Goal: Task Accomplishment & Management: Manage account settings

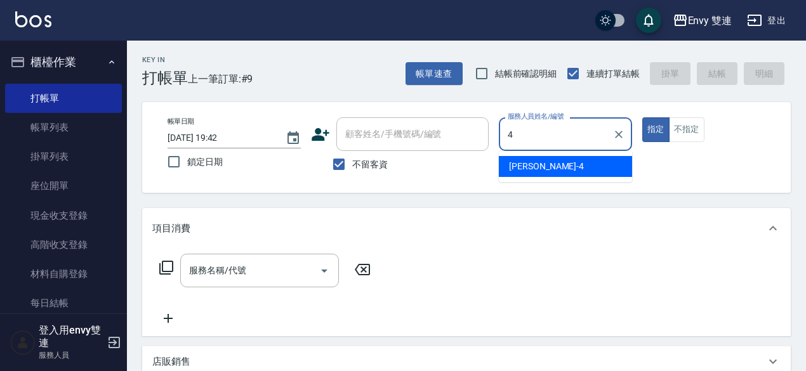
type input "[PERSON_NAME]-4"
type button "true"
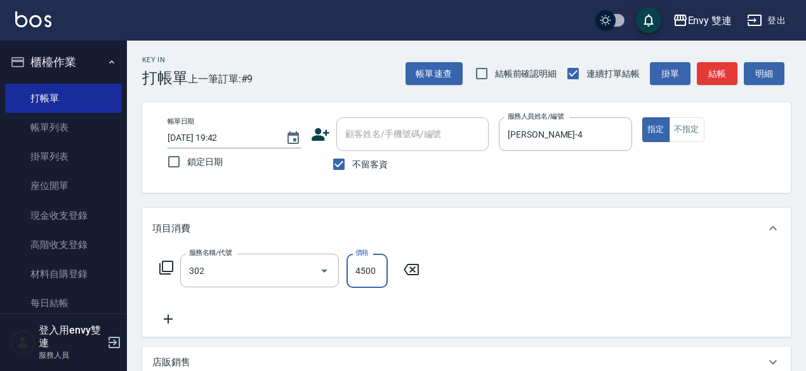
type input "水質感熱塑燙(302)"
type input "1800"
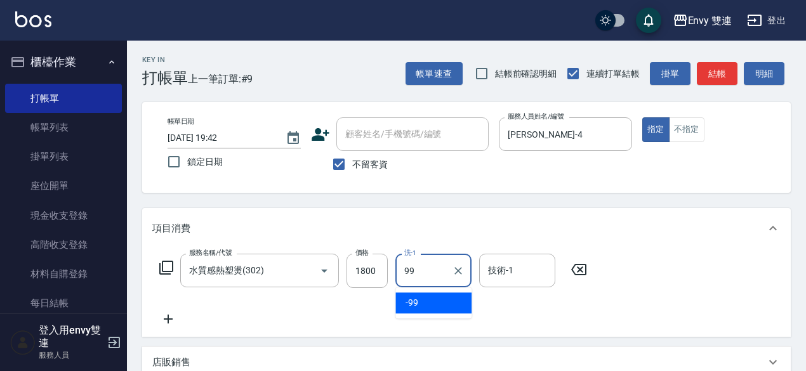
type input "-99"
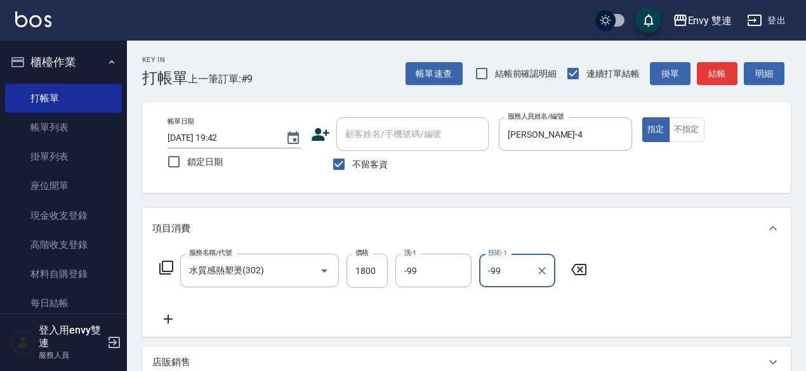
type input "-99"
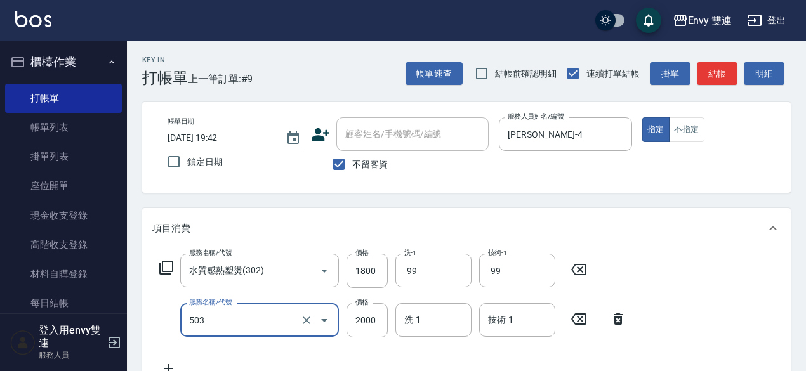
type input "日本結構二段式(503)"
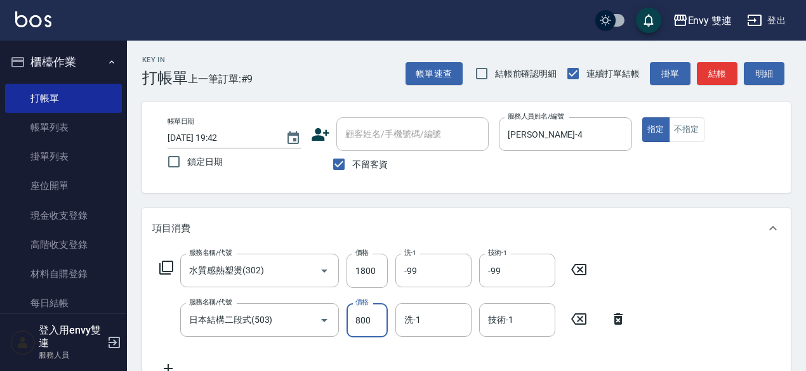
type input "800"
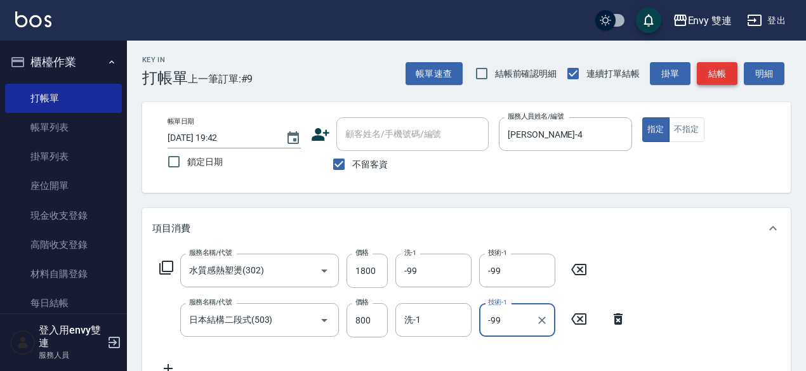
type input "-99"
click at [722, 77] on button "結帳" at bounding box center [717, 73] width 41 height 23
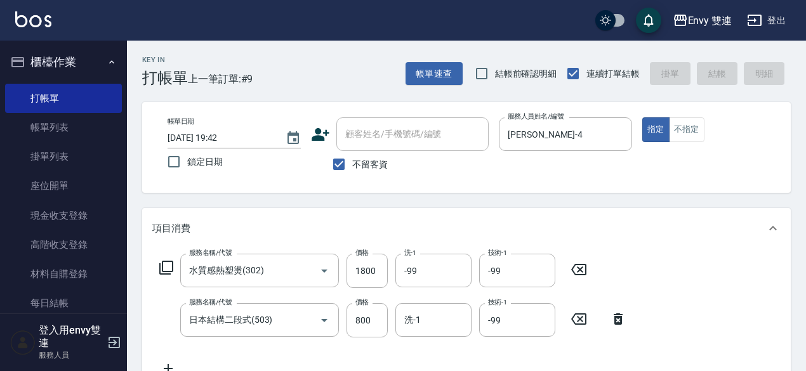
type input "2025/10/07 20:14"
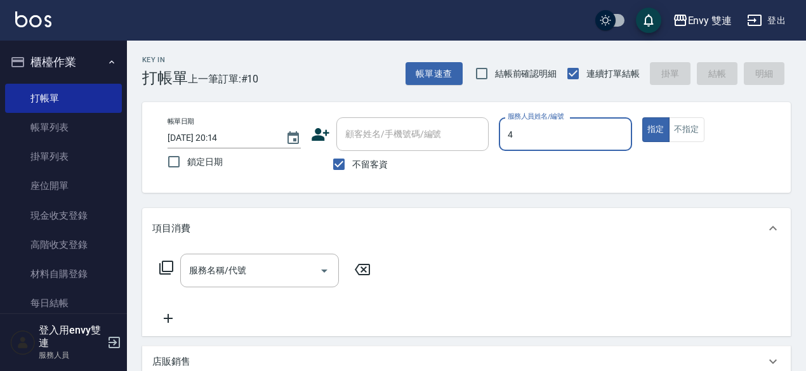
type input "Allan-4"
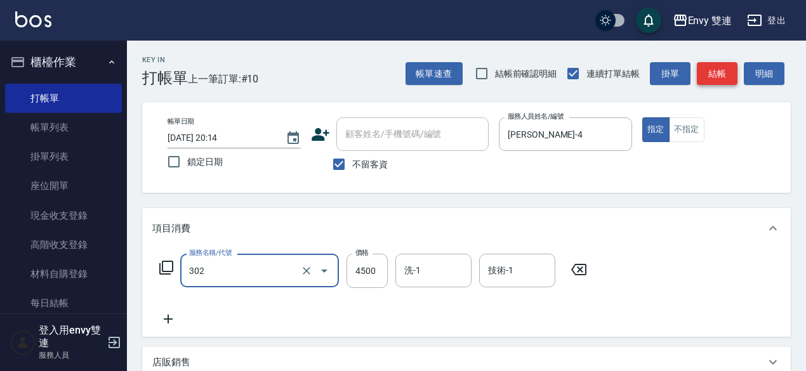
type input "水質感熱塑燙(302)"
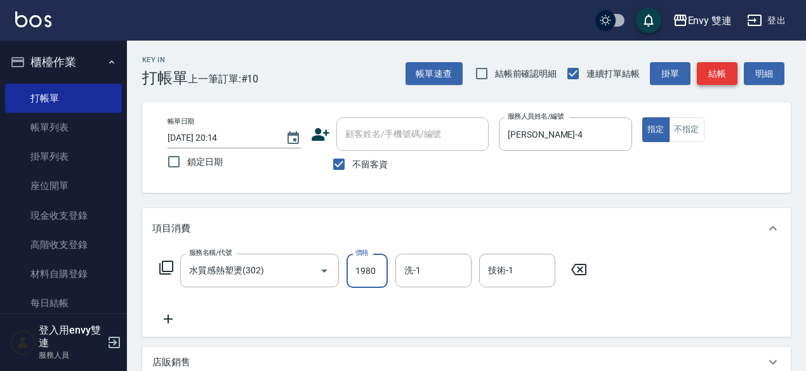
type input "1980"
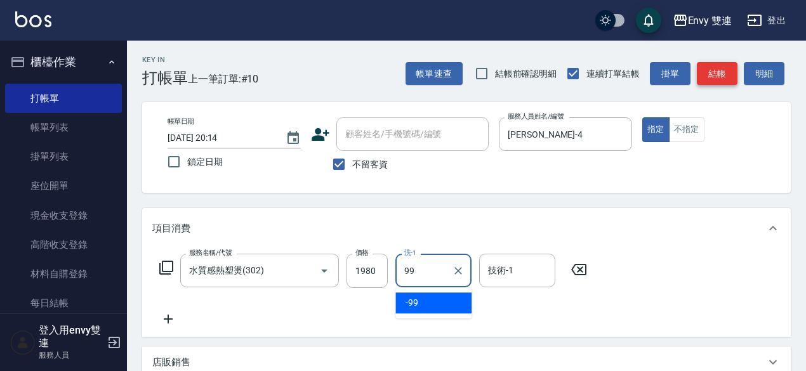
type input "-99"
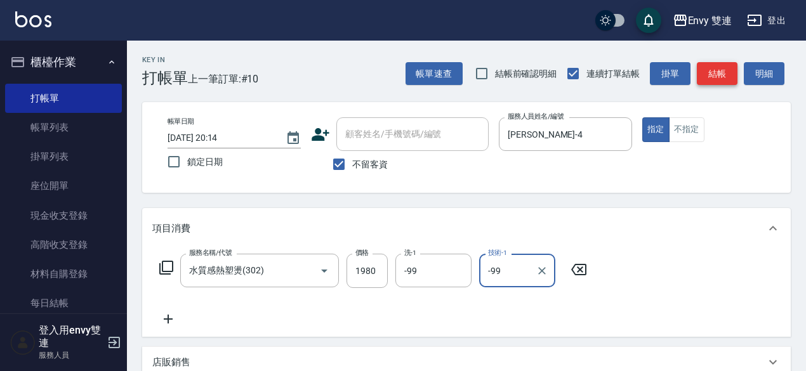
type input "-99"
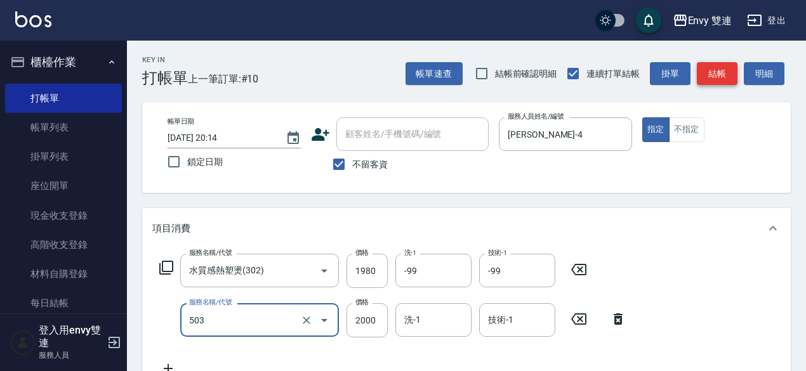
type input "日本結構二段式(503)"
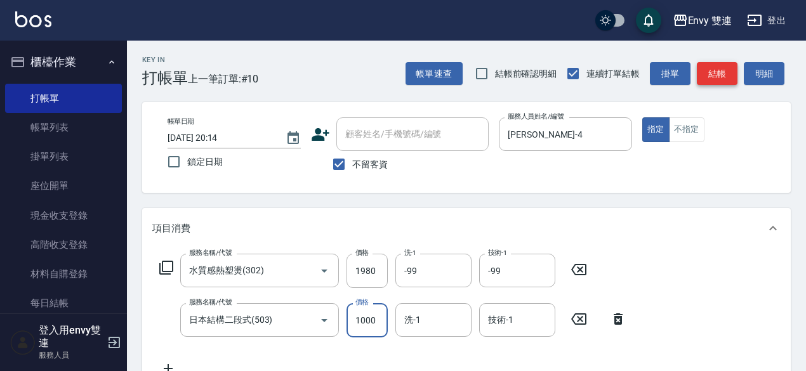
type input "1000"
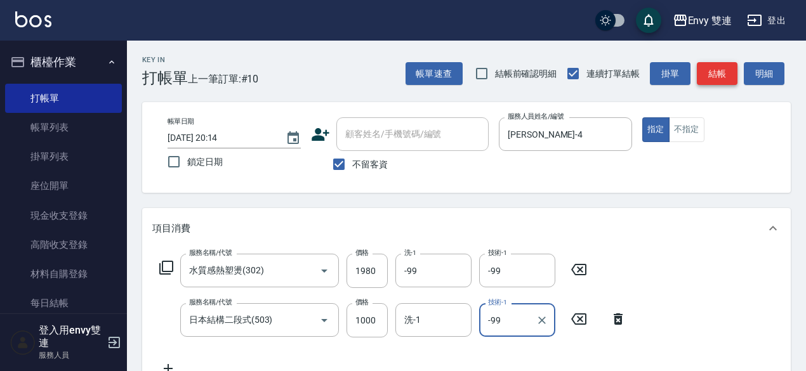
type input "-99"
click at [722, 77] on button "結帳" at bounding box center [717, 73] width 41 height 23
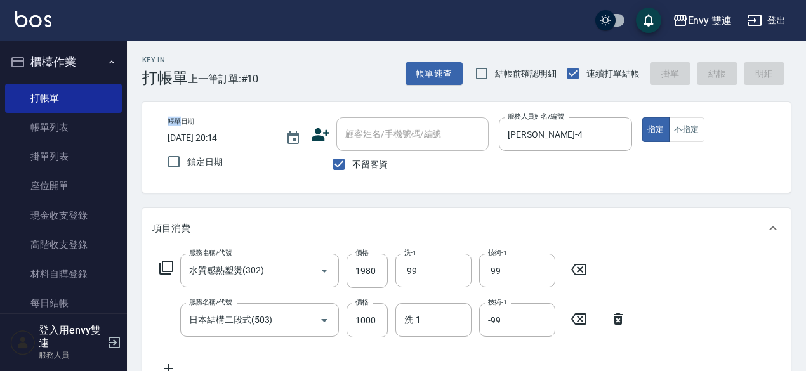
click at [722, 77] on div "帳單速查 結帳前確認明細 連續打單結帳 掛單 結帳 明細" at bounding box center [598, 73] width 385 height 27
type input "2025/10/07 20:15"
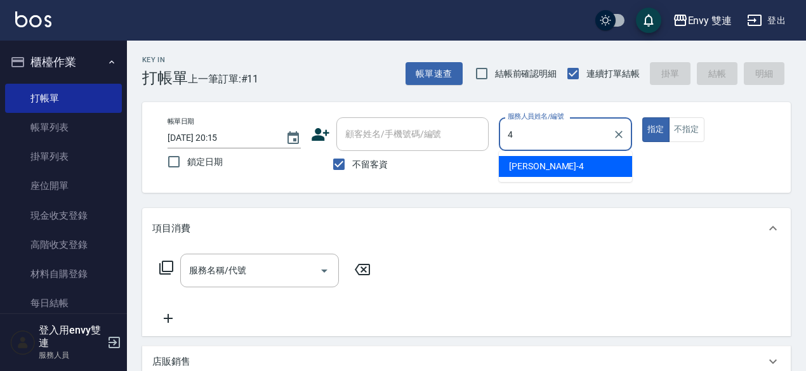
type input "Allan-4"
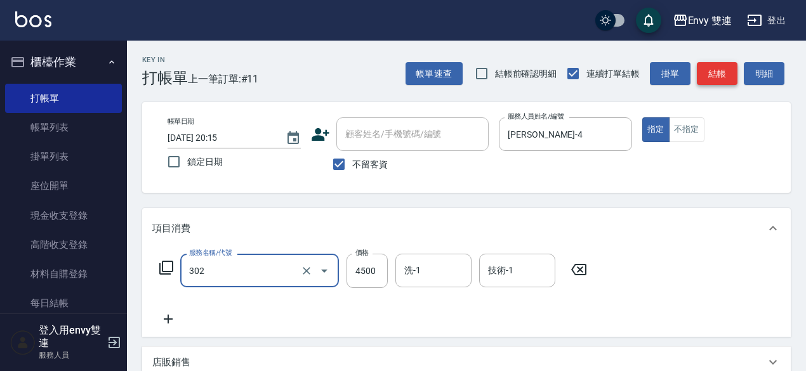
type input "水質感熱塑燙(302)"
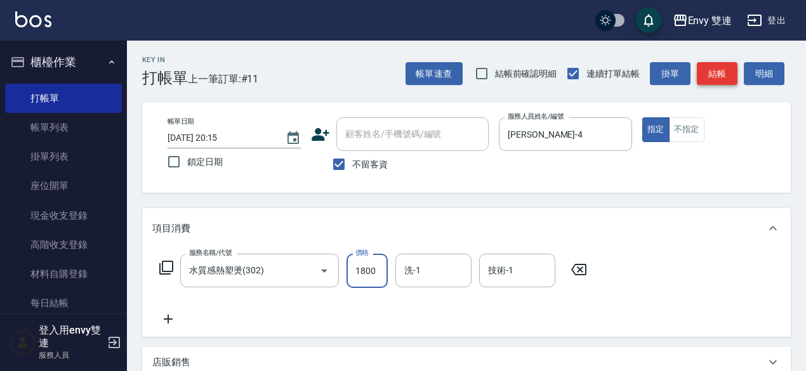
type input "1800"
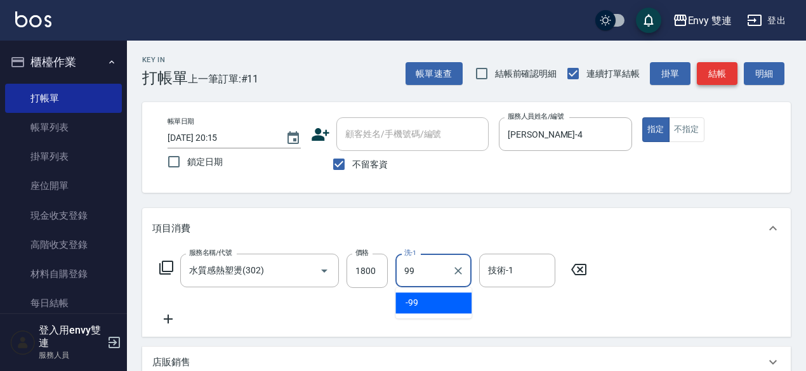
type input "-99"
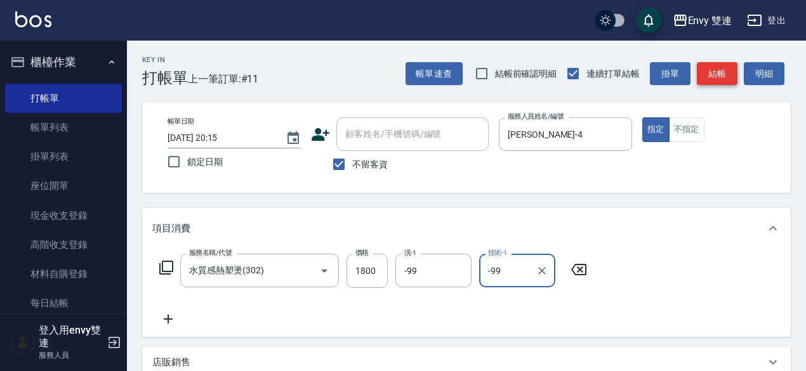
type input "-99"
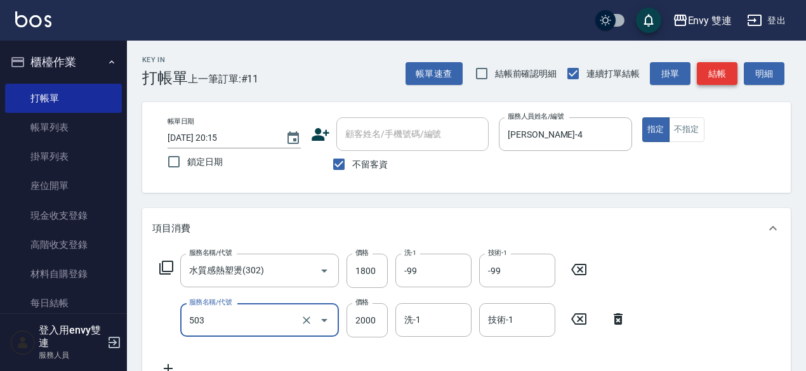
type input "日本結構二段式(503)"
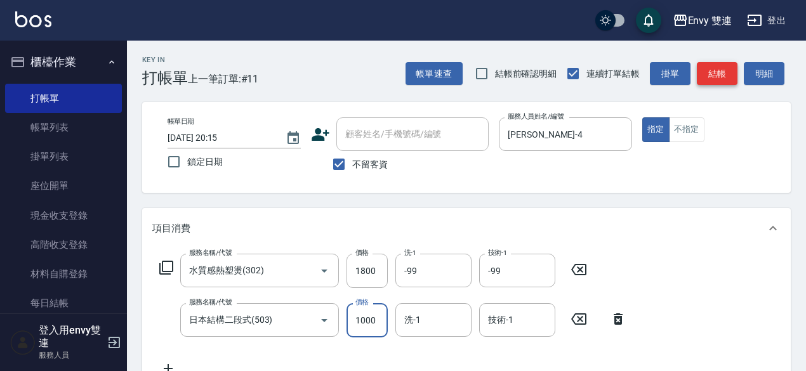
type input "1000"
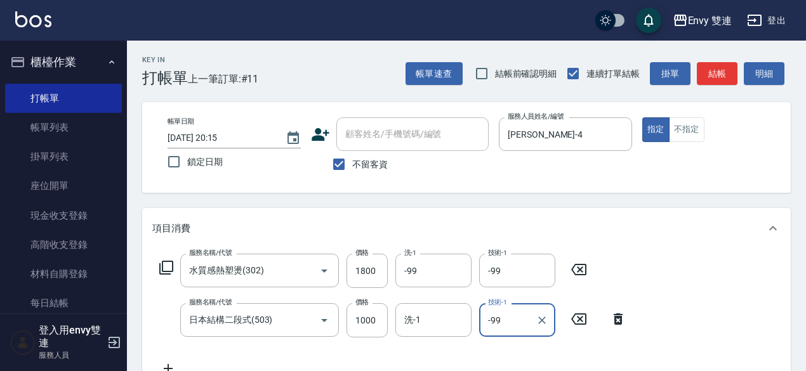
scroll to position [289, 0]
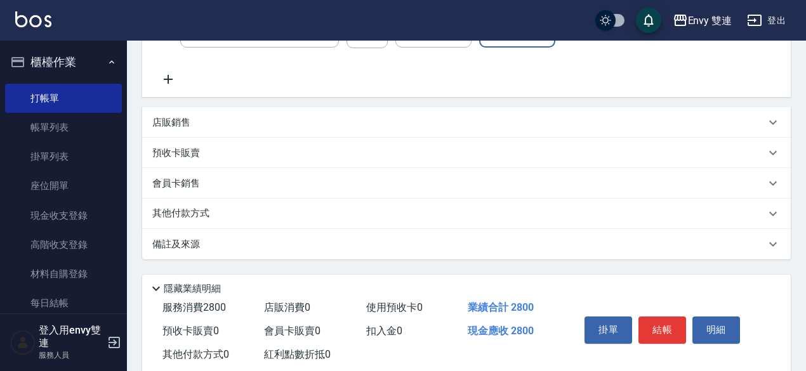
type input "-99"
click at [196, 220] on p "其他付款方式" at bounding box center [183, 214] width 63 height 14
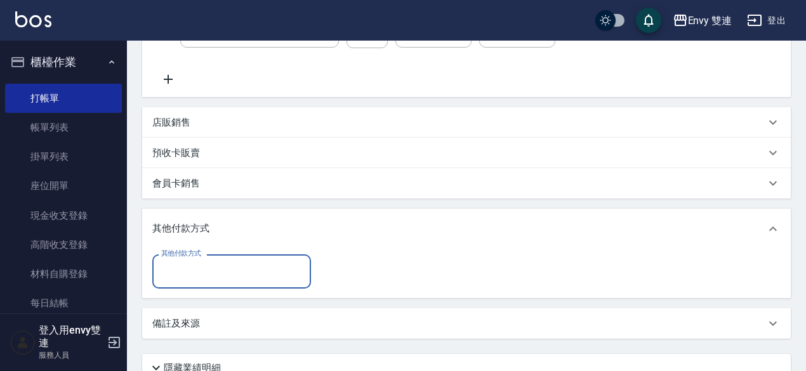
scroll to position [0, 0]
click at [196, 265] on input "其他付款方式" at bounding box center [231, 271] width 147 height 22
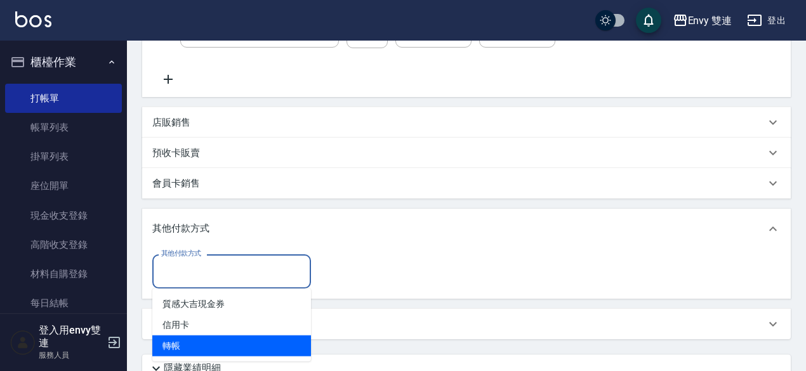
click at [203, 337] on span "轉帳" at bounding box center [231, 346] width 159 height 21
type input "轉帳"
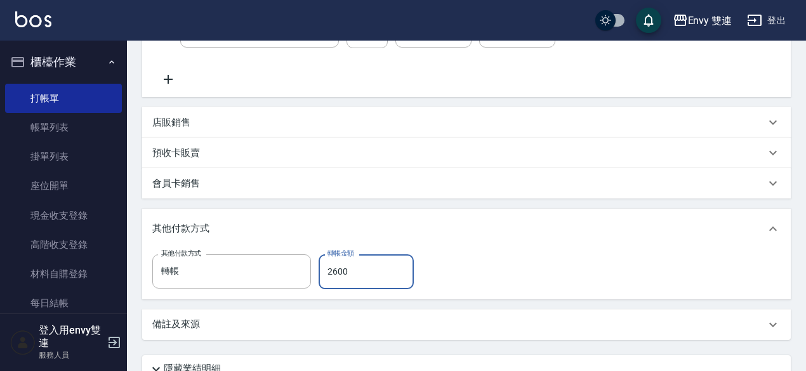
scroll to position [400, 0]
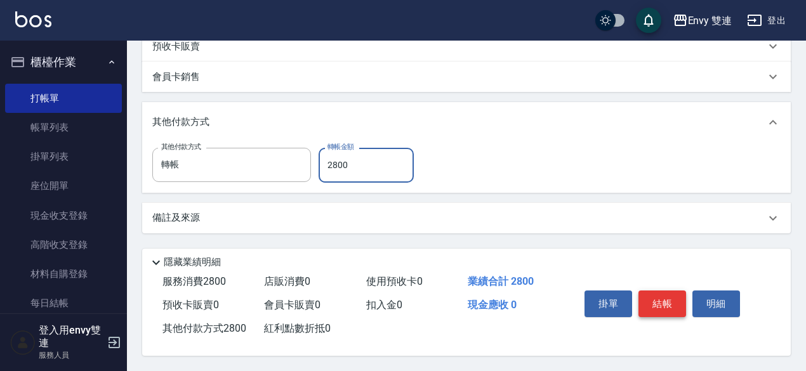
type input "2800"
click at [663, 300] on button "結帳" at bounding box center [663, 304] width 48 height 27
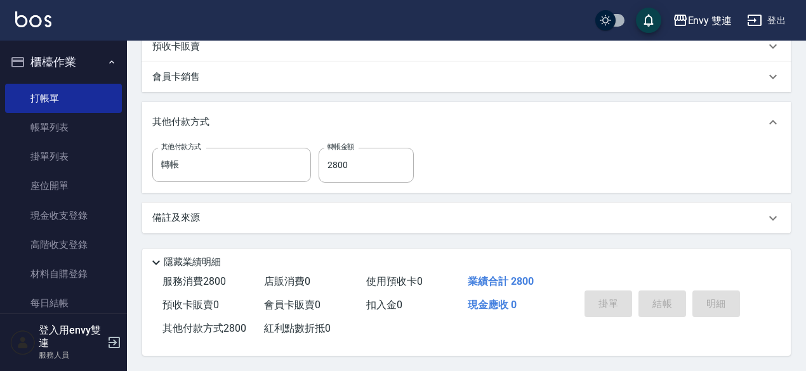
type input "2025/10/07 20:16"
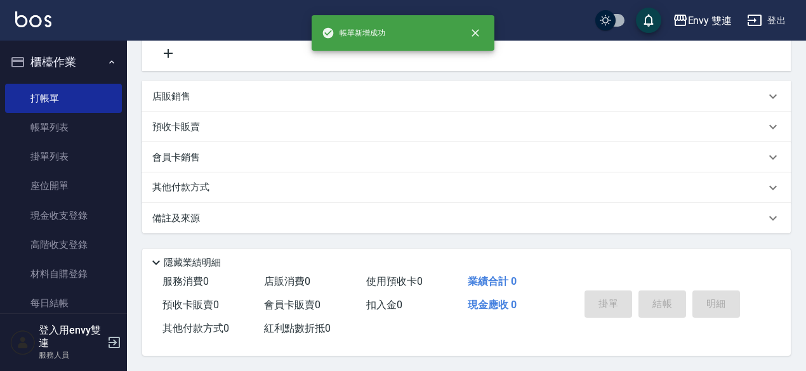
scroll to position [0, 0]
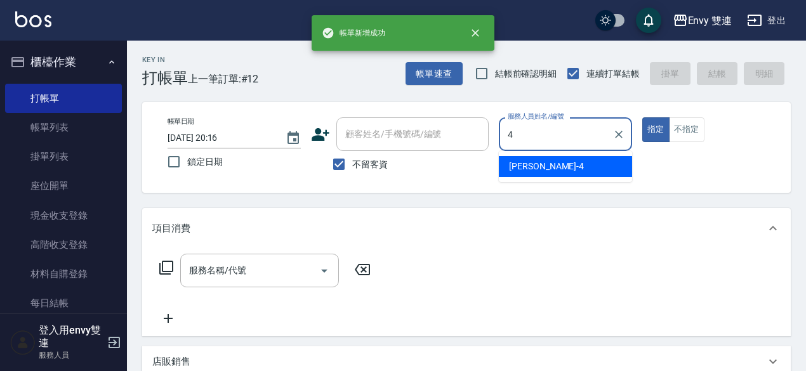
type input "Allan-4"
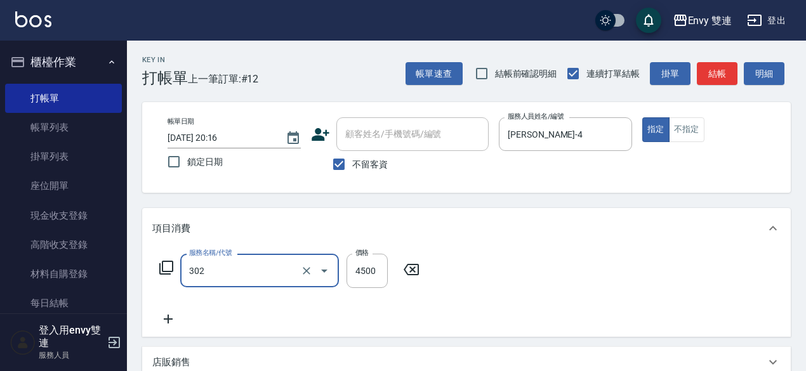
type input "水質感熱塑燙(302)"
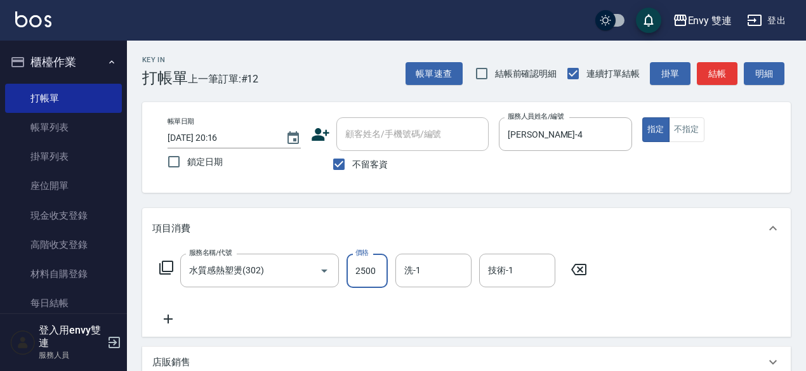
type input "2500"
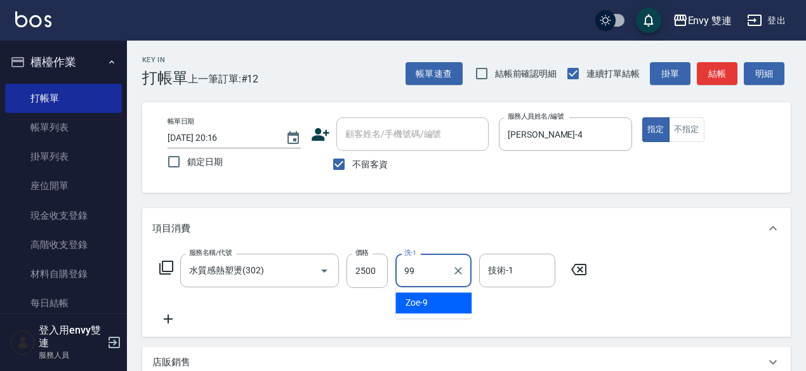
type input "-99"
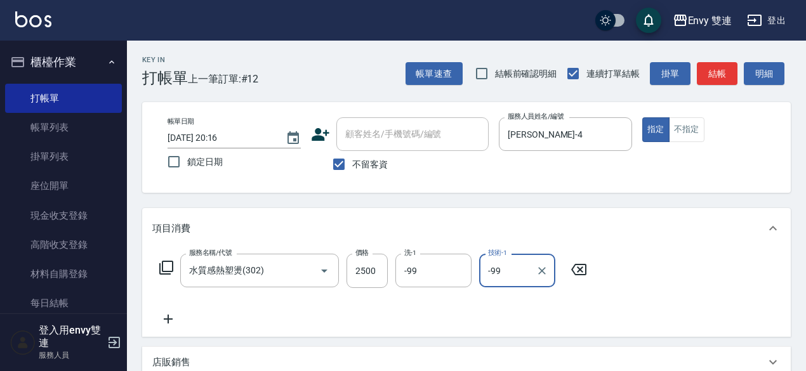
type input "-99"
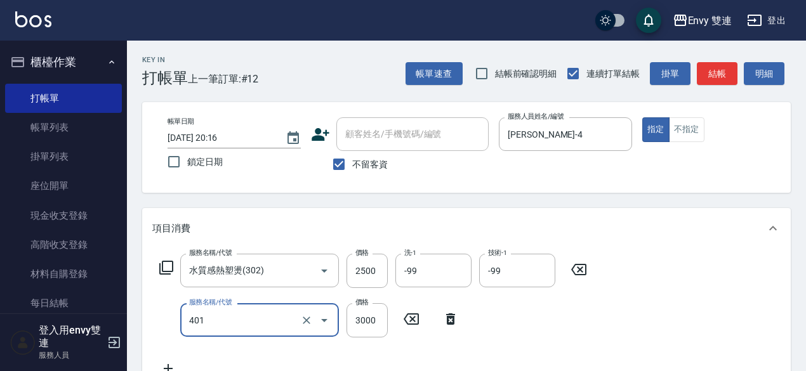
type input "染髮(401)"
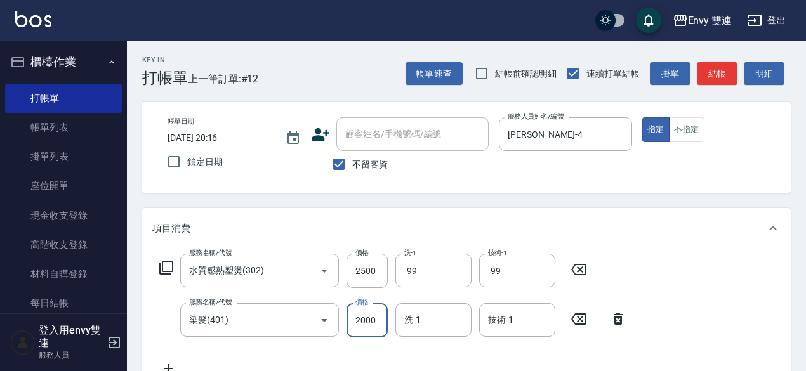
type input "2000"
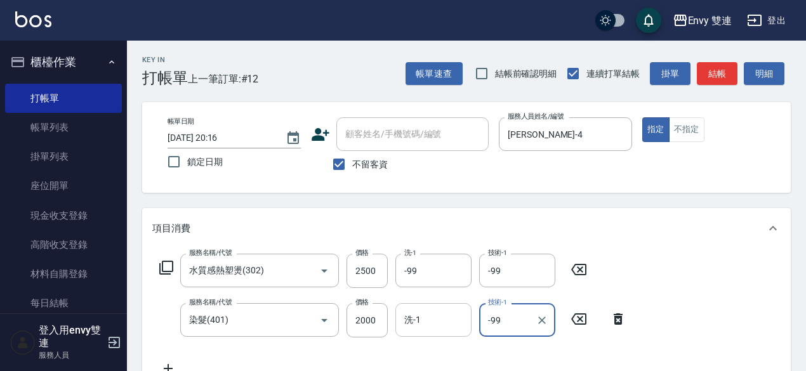
type input "-99"
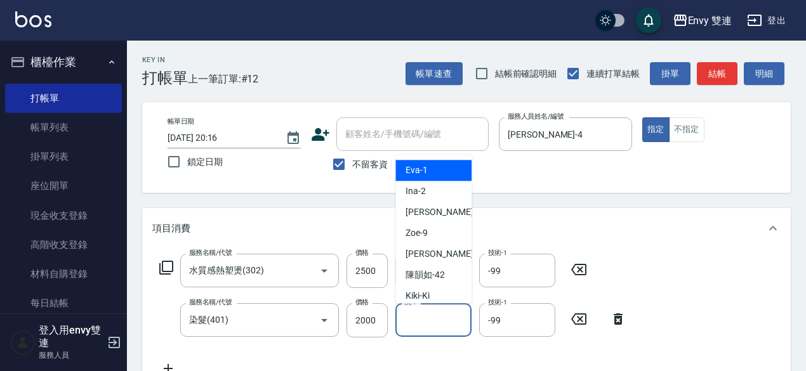
click at [440, 314] on input "洗-1" at bounding box center [433, 320] width 65 height 22
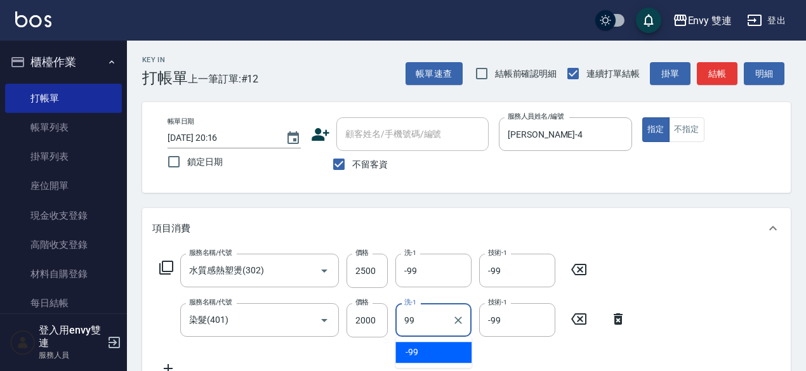
type input "-99"
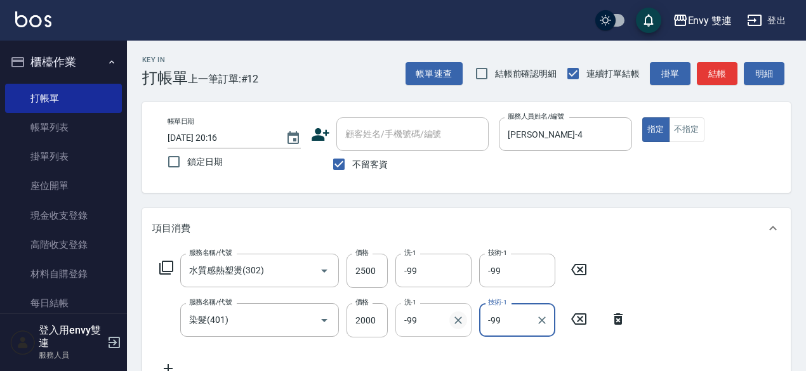
click at [458, 324] on icon "Clear" at bounding box center [458, 320] width 13 height 13
click at [721, 68] on button "結帳" at bounding box center [717, 73] width 41 height 23
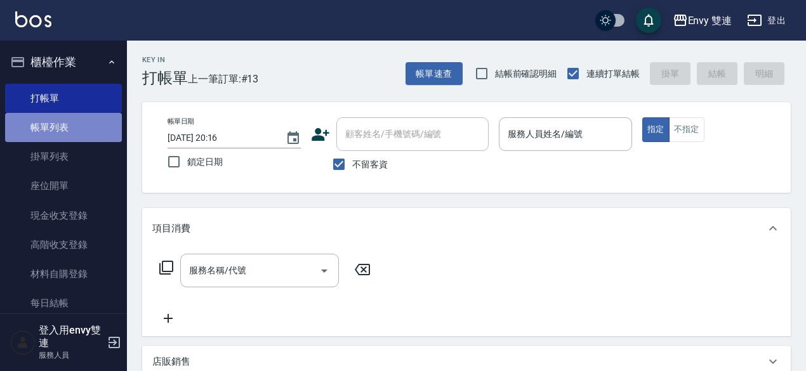
click at [76, 114] on link "帳單列表" at bounding box center [63, 127] width 117 height 29
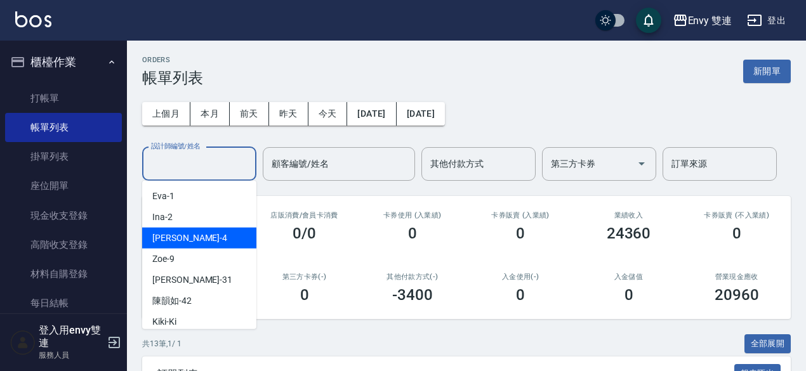
drag, startPoint x: 193, startPoint y: 167, endPoint x: 199, endPoint y: 238, distance: 71.4
click at [199, 238] on div "Allan -4" at bounding box center [199, 238] width 114 height 21
type input "Allan-4"
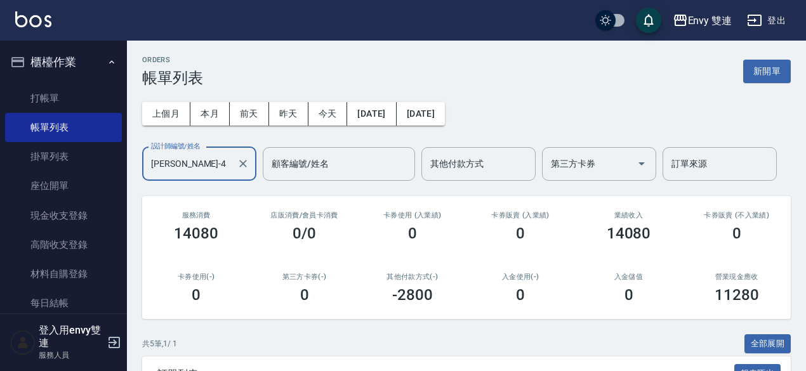
scroll to position [260, 0]
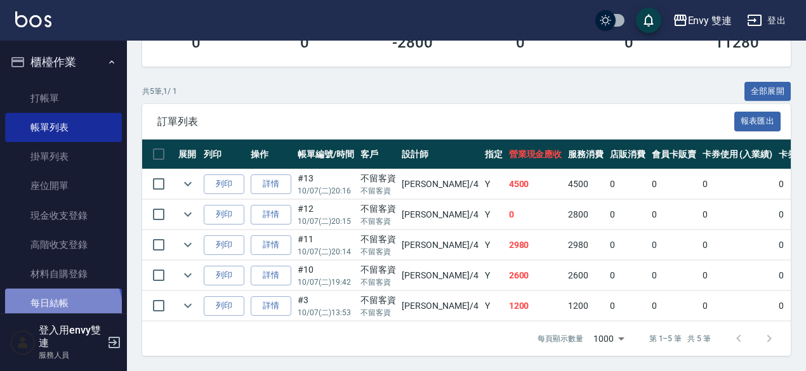
click at [62, 309] on link "每日結帳" at bounding box center [63, 303] width 117 height 29
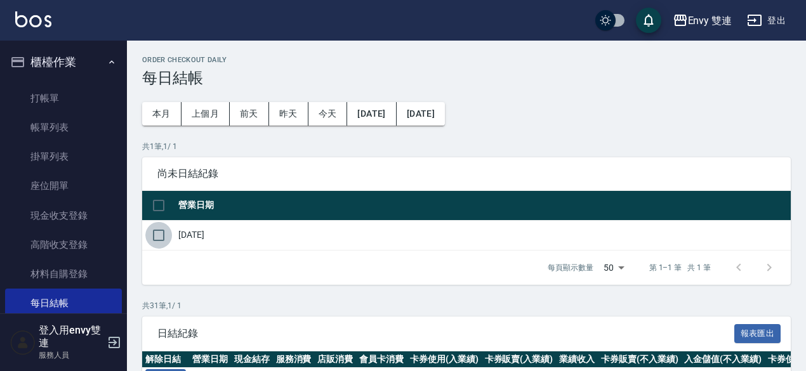
click at [163, 233] on input "checkbox" at bounding box center [158, 235] width 27 height 27
checkbox input "true"
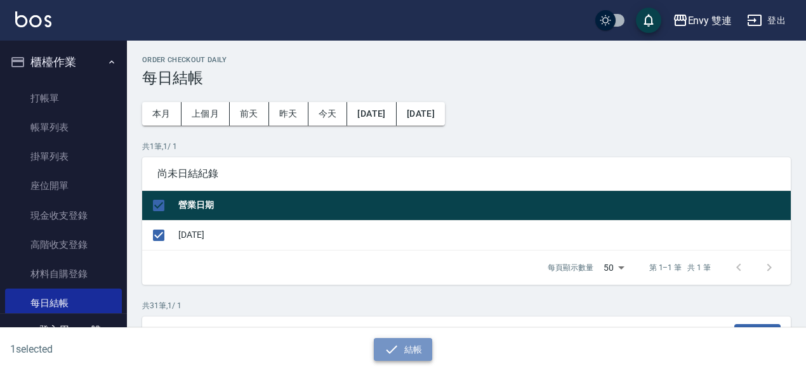
click at [389, 352] on icon "button" at bounding box center [391, 349] width 15 height 15
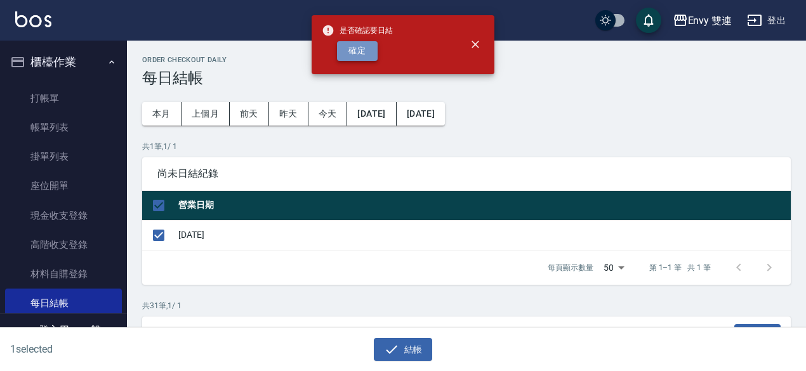
click at [351, 58] on button "確定" at bounding box center [357, 51] width 41 height 20
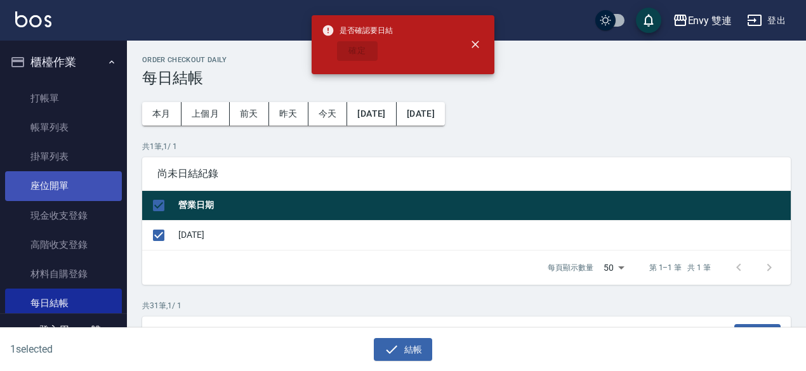
checkbox input "false"
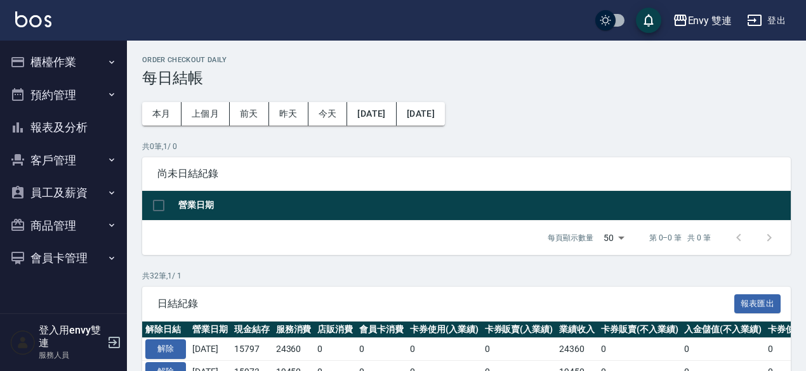
click at [75, 123] on button "報表及分析" at bounding box center [63, 127] width 117 height 33
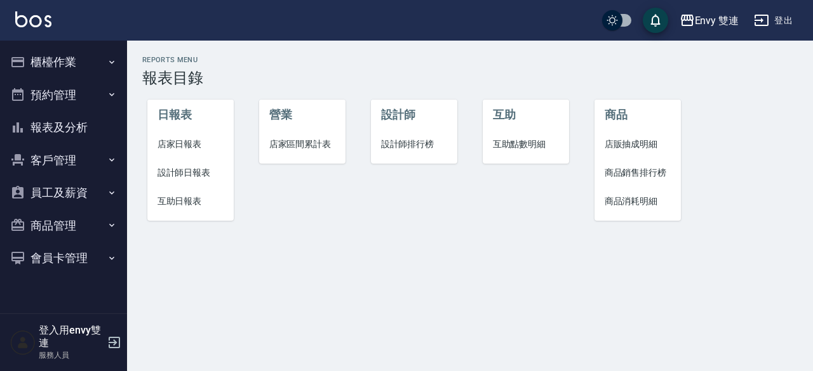
click at [183, 138] on span "店家日報表" at bounding box center [190, 144] width 67 height 13
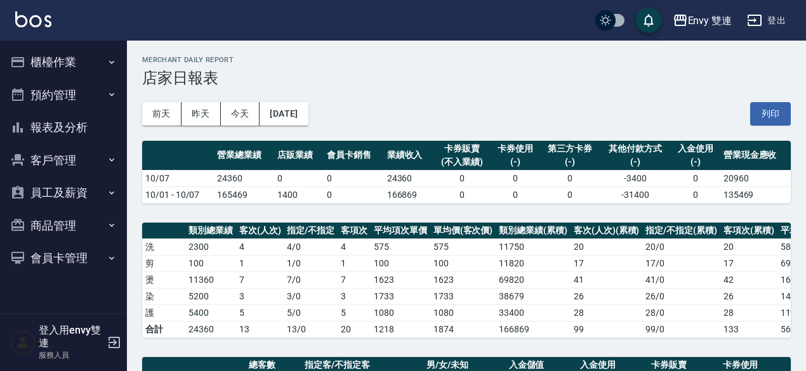
scroll to position [356, 0]
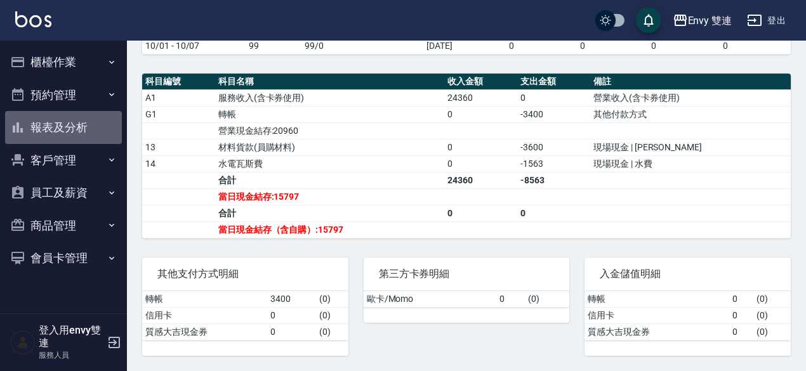
click at [69, 130] on button "報表及分析" at bounding box center [63, 127] width 117 height 33
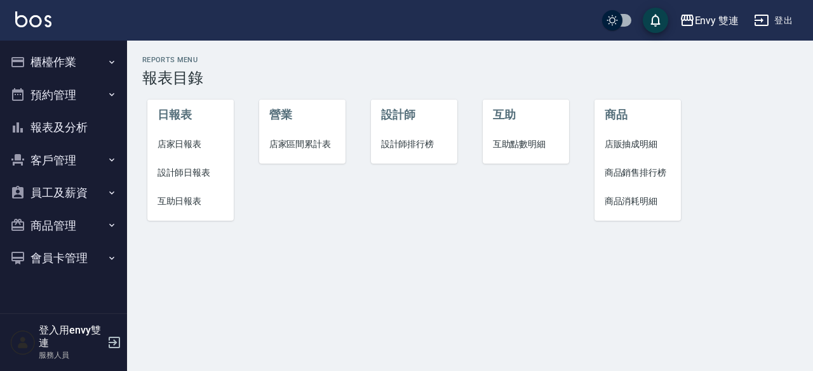
click at [187, 168] on span "設計師日報表" at bounding box center [190, 172] width 67 height 13
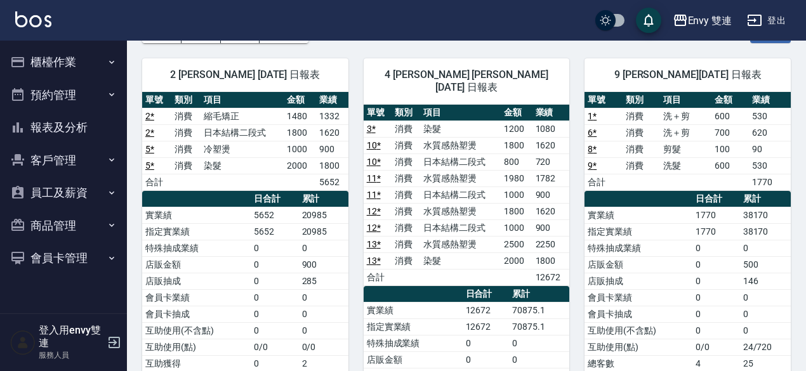
scroll to position [87, 0]
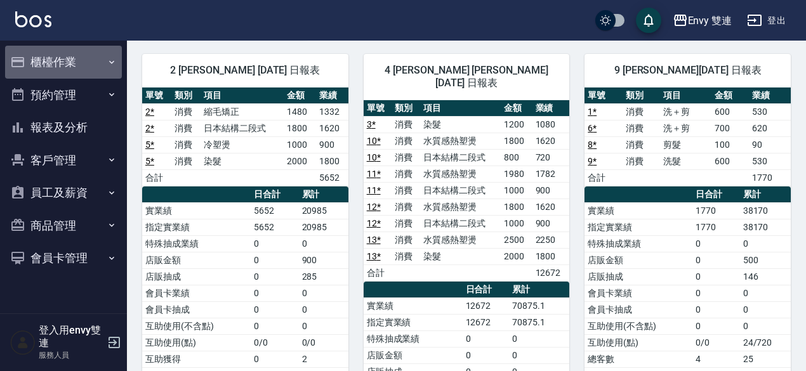
click at [67, 63] on button "櫃檯作業" at bounding box center [63, 62] width 117 height 33
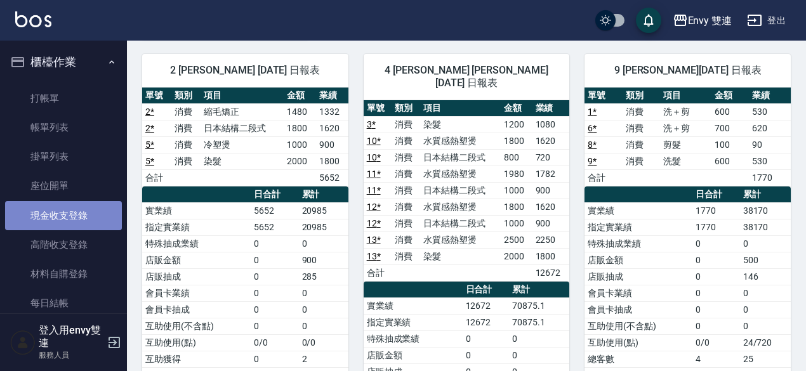
click at [82, 204] on link "現金收支登錄" at bounding box center [63, 215] width 117 height 29
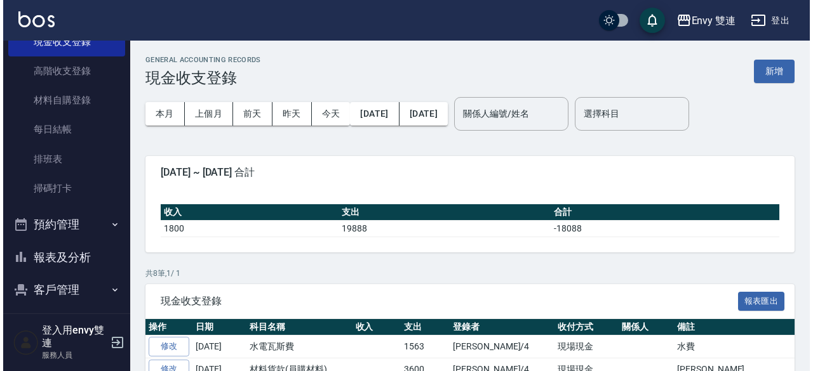
scroll to position [180, 0]
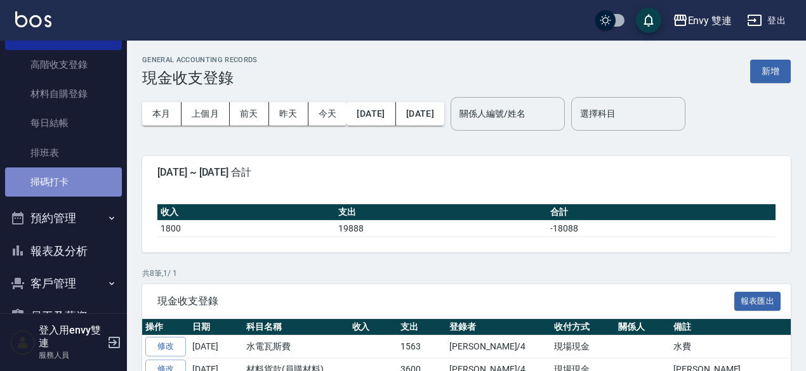
click at [64, 178] on link "掃碼打卡" at bounding box center [63, 182] width 117 height 29
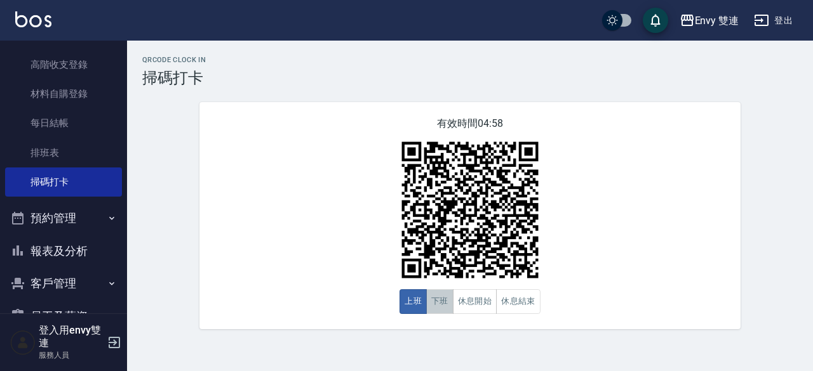
click at [448, 308] on button "下班" at bounding box center [439, 301] width 27 height 25
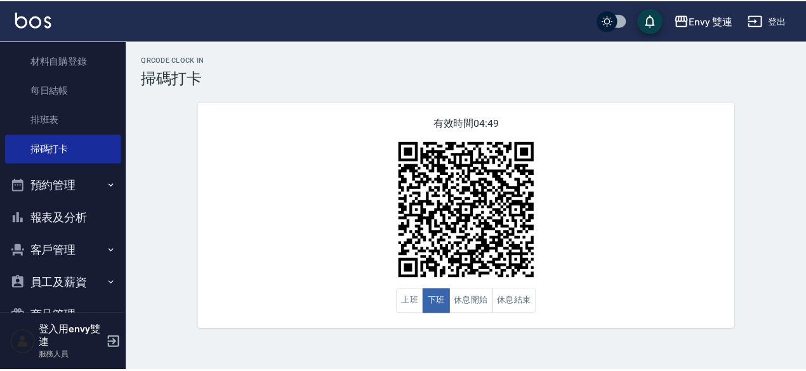
scroll to position [222, 0]
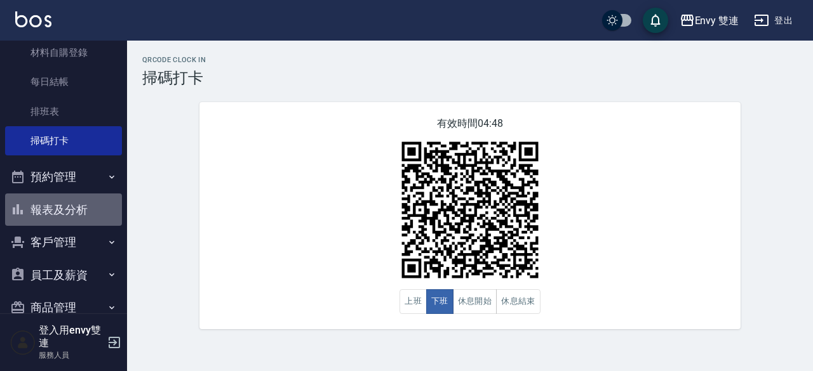
click at [65, 207] on button "報表及分析" at bounding box center [63, 210] width 117 height 33
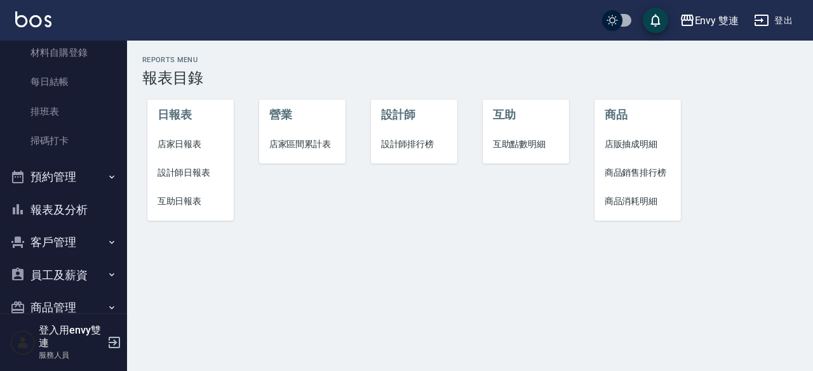
click at [187, 166] on span "設計師日報表" at bounding box center [190, 172] width 67 height 13
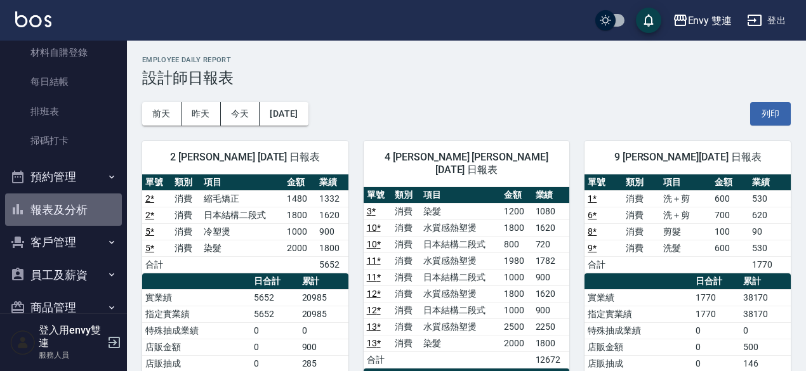
click at [69, 203] on button "報表及分析" at bounding box center [63, 210] width 117 height 33
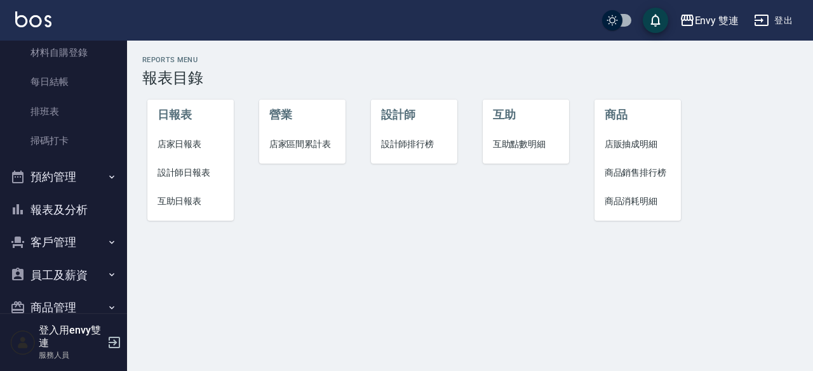
click at [179, 139] on span "店家日報表" at bounding box center [190, 144] width 67 height 13
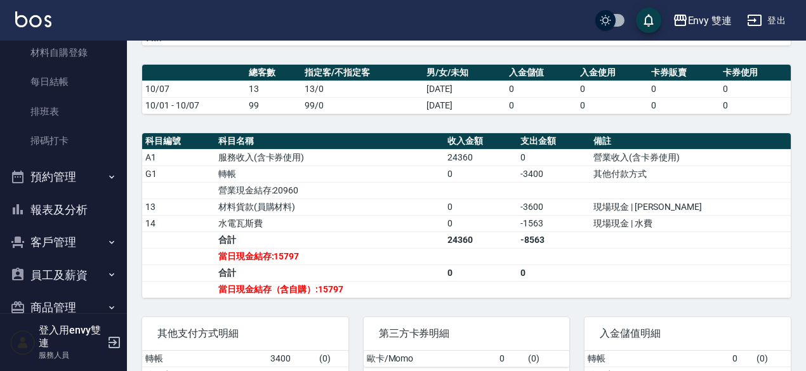
scroll to position [301, 0]
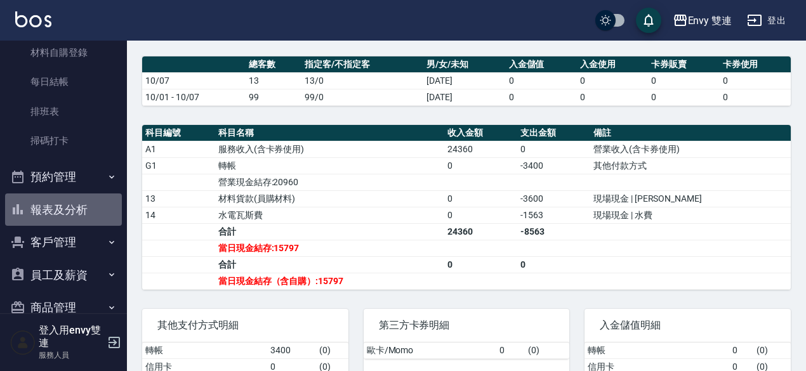
click at [77, 213] on button "報表及分析" at bounding box center [63, 210] width 117 height 33
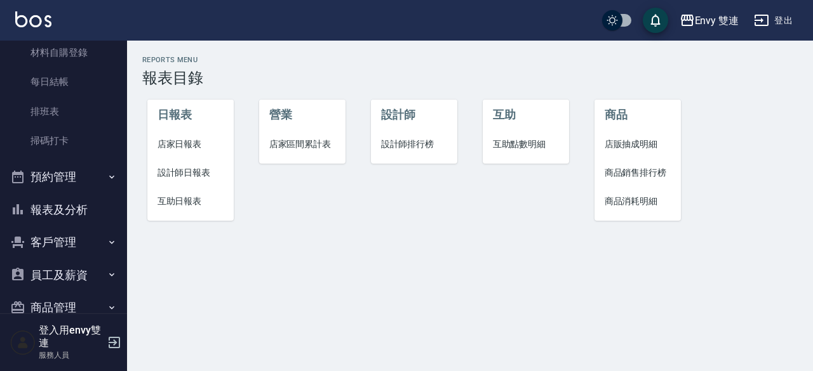
click at [173, 173] on span "設計師日報表" at bounding box center [190, 172] width 67 height 13
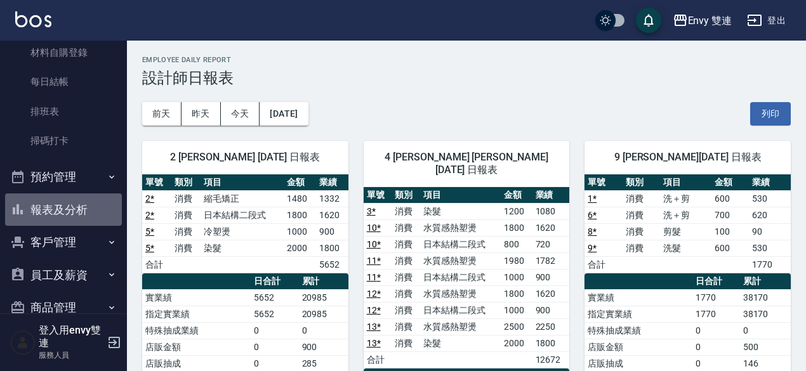
click at [67, 212] on button "報表及分析" at bounding box center [63, 210] width 117 height 33
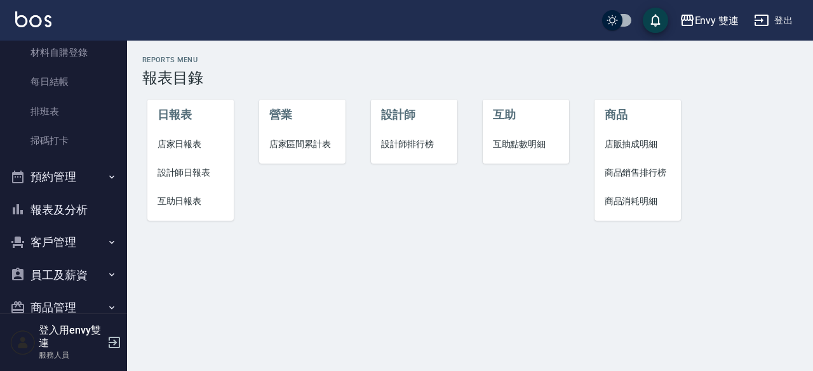
drag, startPoint x: 120, startPoint y: 172, endPoint x: 117, endPoint y: 80, distance: 92.1
click at [117, 80] on nav "櫃檯作業 打帳單 帳單列表 掛單列表 座位開單 現金收支登錄 高階收支登錄 材料自購登錄 每日結帳 排班表 掃碼打卡 預約管理 預約管理 單日預約紀錄 單週預…" at bounding box center [63, 177] width 127 height 273
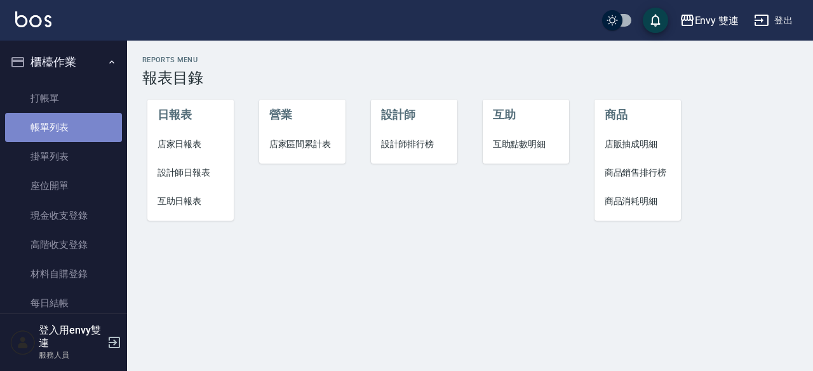
click at [77, 123] on link "帳單列表" at bounding box center [63, 127] width 117 height 29
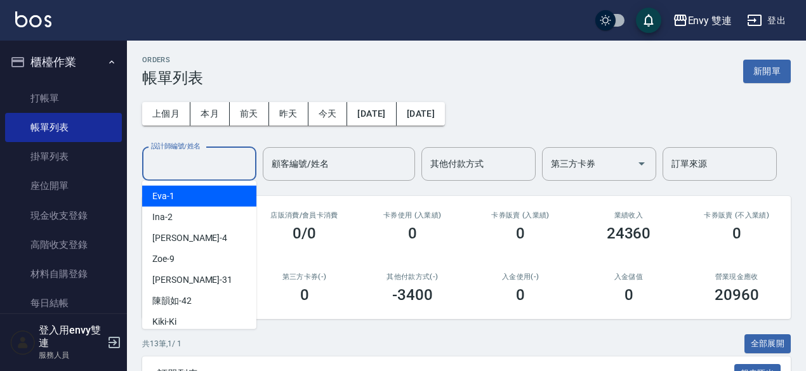
click at [174, 159] on input "設計師編號/姓名" at bounding box center [199, 164] width 103 height 22
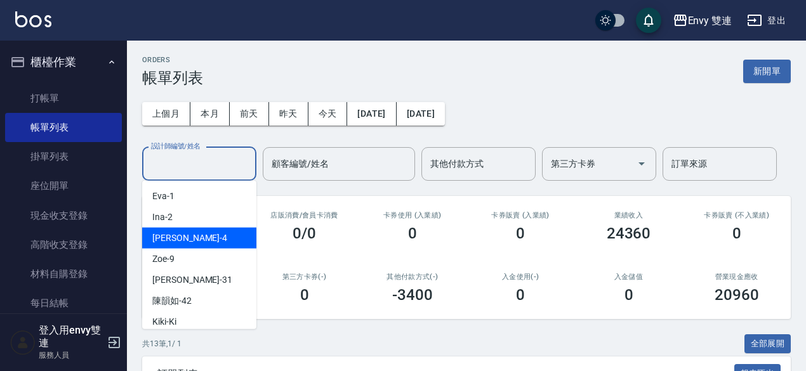
click at [177, 237] on span "Allan -4" at bounding box center [189, 238] width 75 height 13
type input "Allan-4"
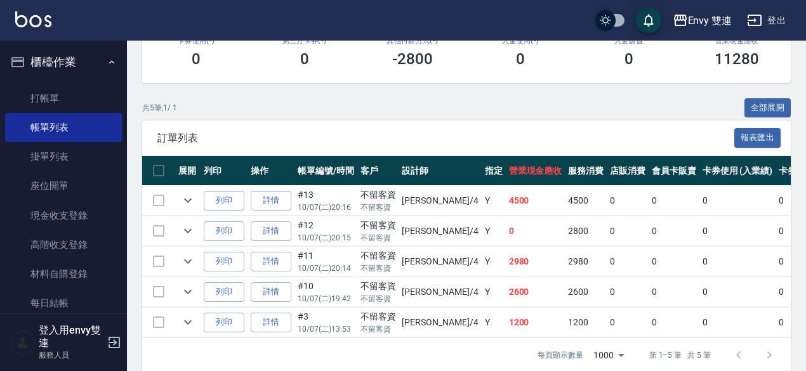
scroll to position [237, 0]
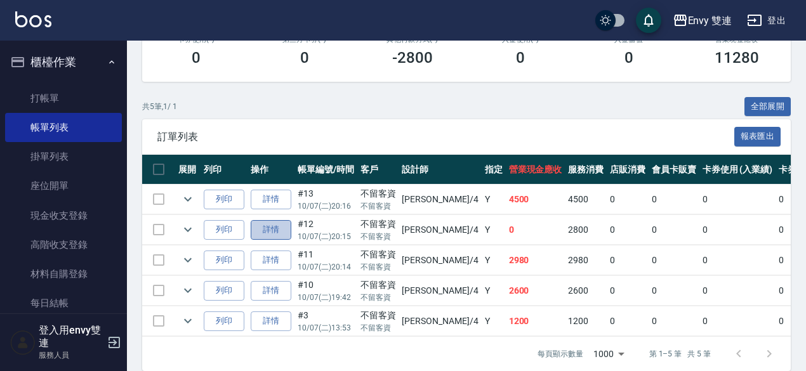
click at [277, 227] on link "詳情" at bounding box center [271, 230] width 41 height 20
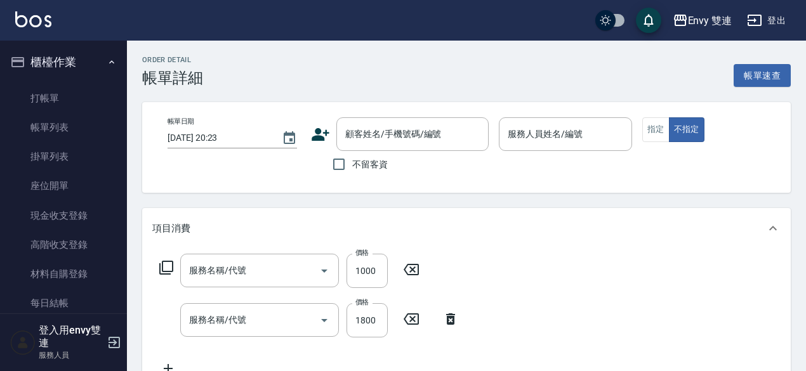
type input "2025/10/07 20:15"
checkbox input "true"
type input "Allan-4"
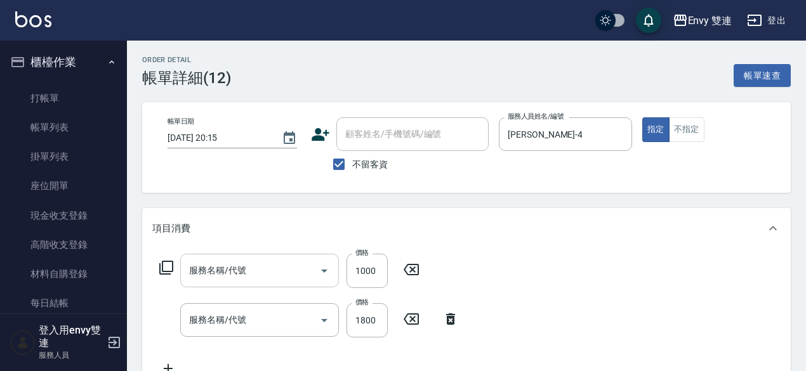
type input "日本結構二段式(503)"
type input "水質感熱塑燙(302)"
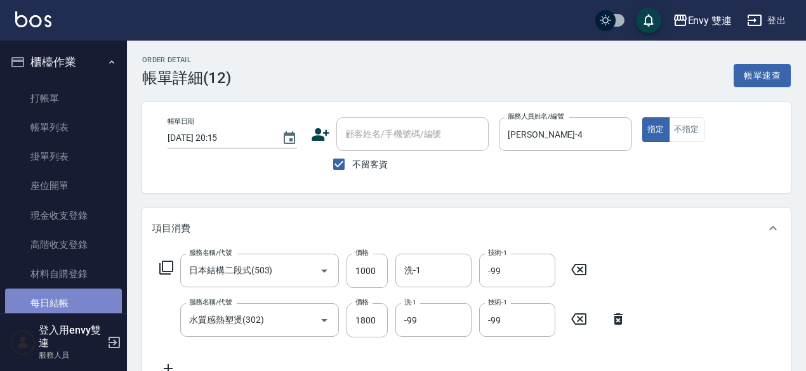
click at [68, 305] on link "每日結帳" at bounding box center [63, 303] width 117 height 29
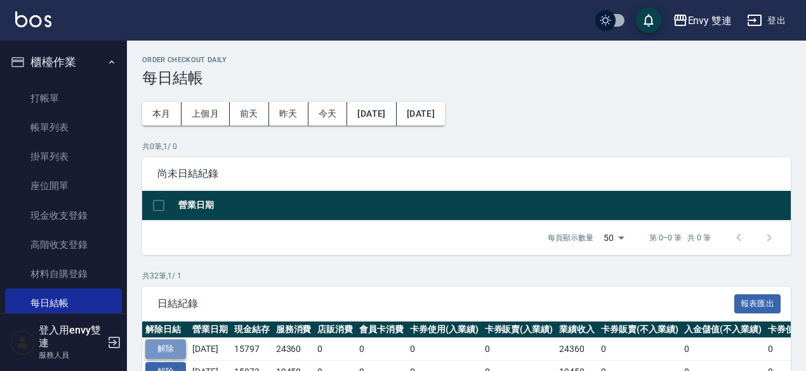
click at [166, 350] on button "解除" at bounding box center [165, 350] width 41 height 20
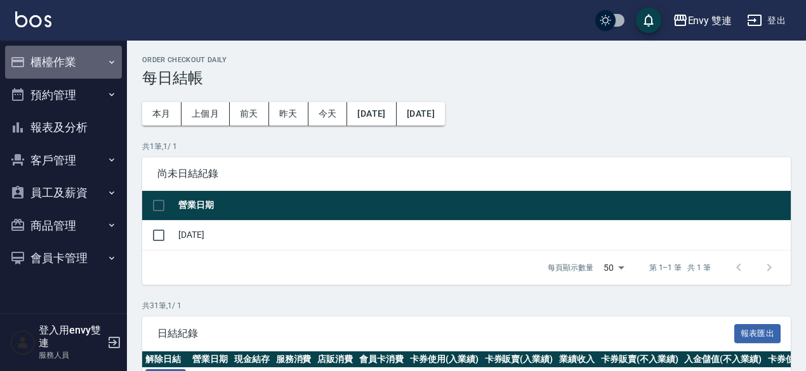
click at [68, 55] on button "櫃檯作業" at bounding box center [63, 62] width 117 height 33
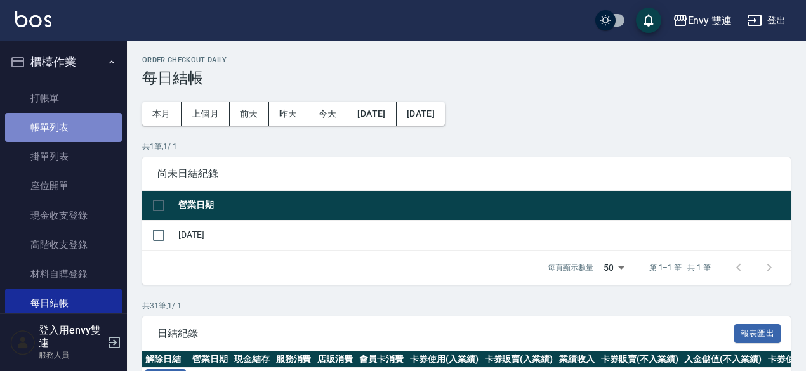
click at [83, 122] on link "帳單列表" at bounding box center [63, 127] width 117 height 29
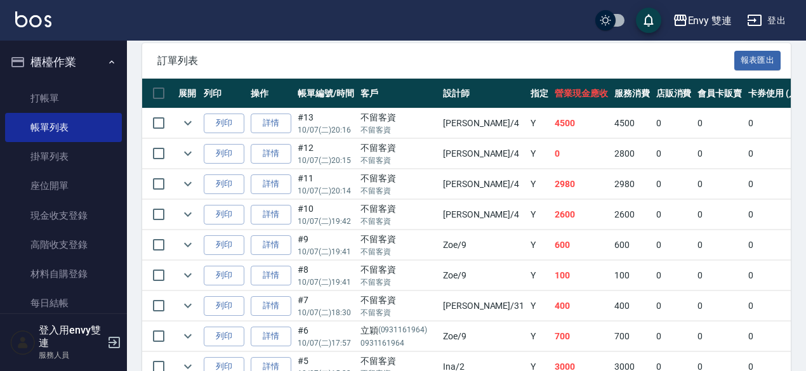
scroll to position [316, 0]
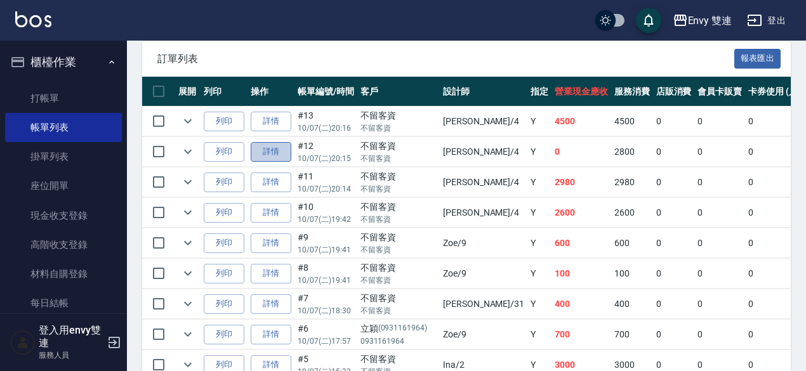
click at [278, 150] on link "詳情" at bounding box center [271, 152] width 41 height 20
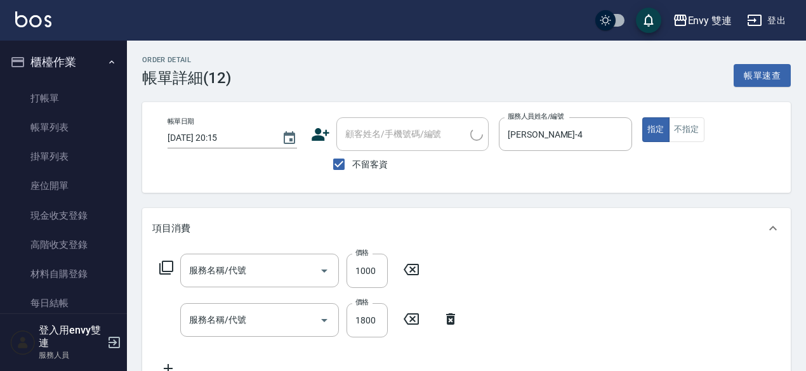
type input "[DATE] 20:15"
checkbox input "true"
type input "[PERSON_NAME]-4"
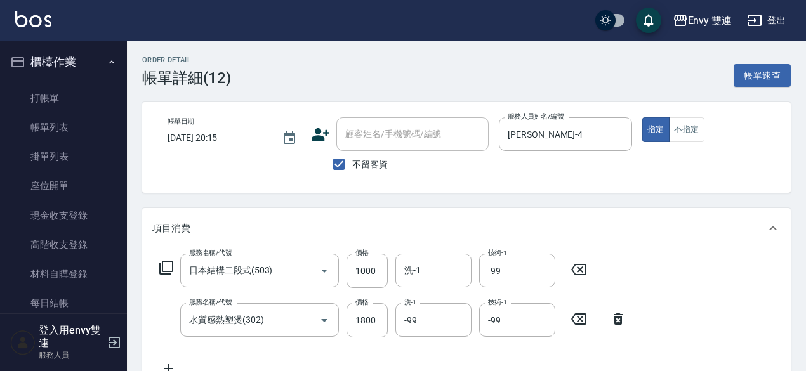
type input "日本結構二段式(503)"
type input "水質感熱塑燙(302)"
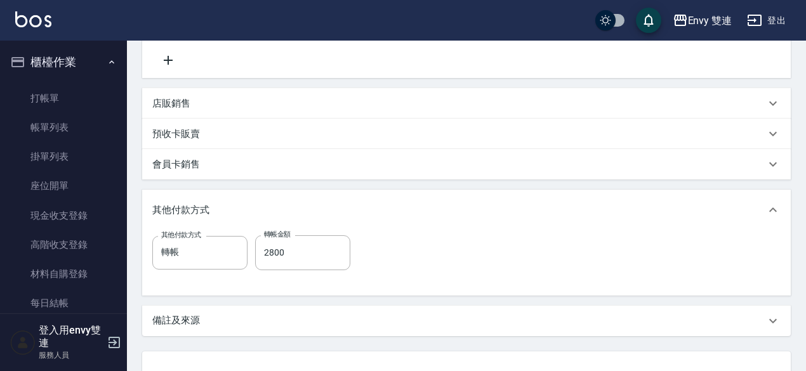
scroll to position [326, 0]
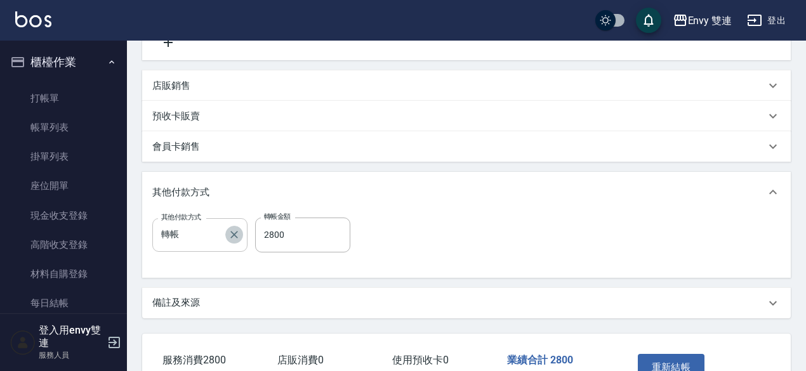
click at [234, 234] on icon "Clear" at bounding box center [234, 236] width 8 height 8
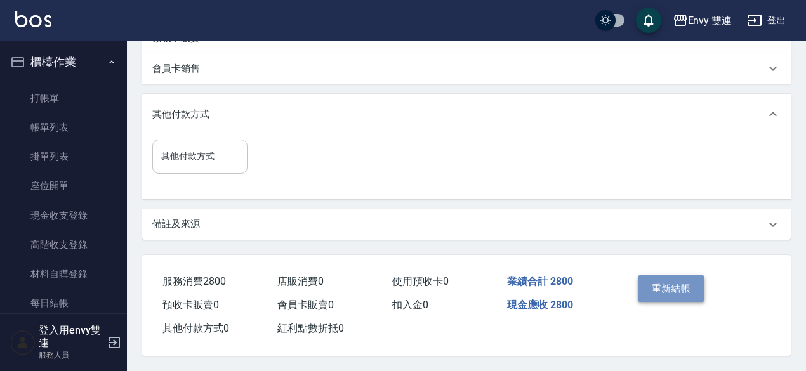
click at [675, 287] on button "重新結帳" at bounding box center [671, 289] width 67 height 27
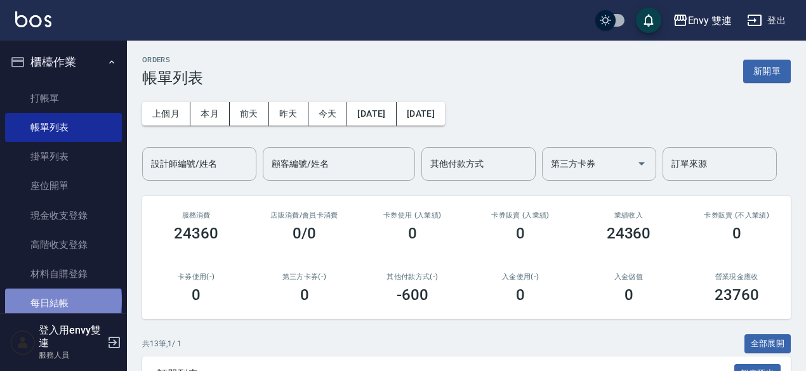
click at [62, 300] on link "每日結帳" at bounding box center [63, 303] width 117 height 29
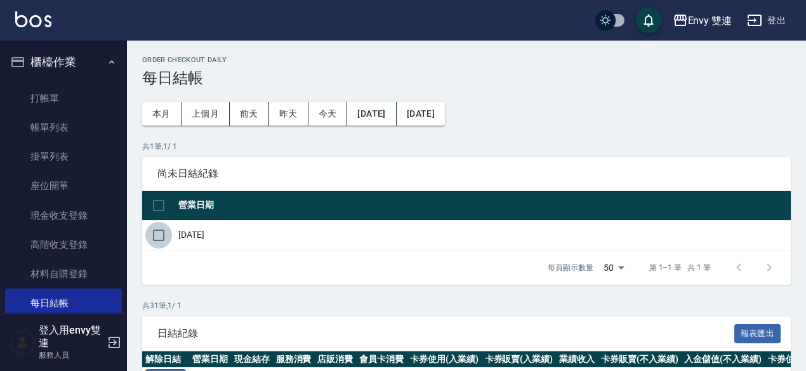
click at [162, 230] on input "checkbox" at bounding box center [158, 235] width 27 height 27
checkbox input "true"
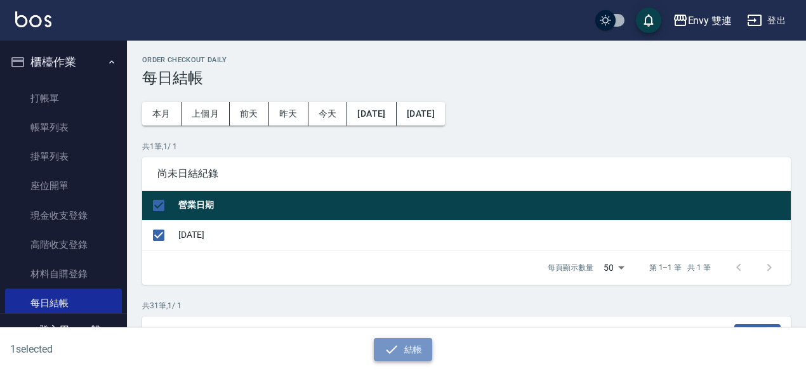
click at [392, 343] on icon "button" at bounding box center [391, 349] width 15 height 15
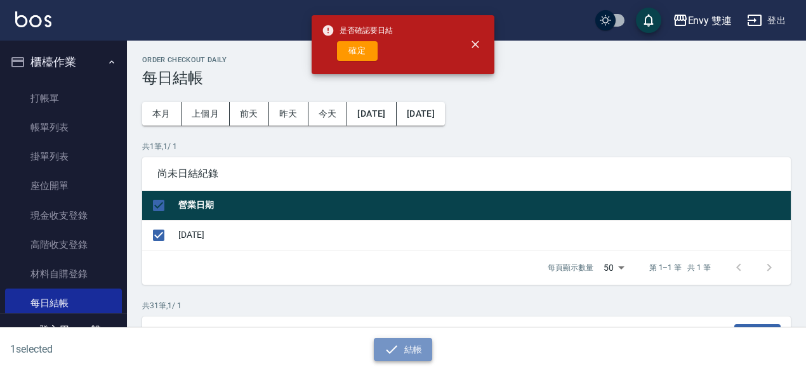
click at [392, 343] on icon "button" at bounding box center [391, 349] width 15 height 15
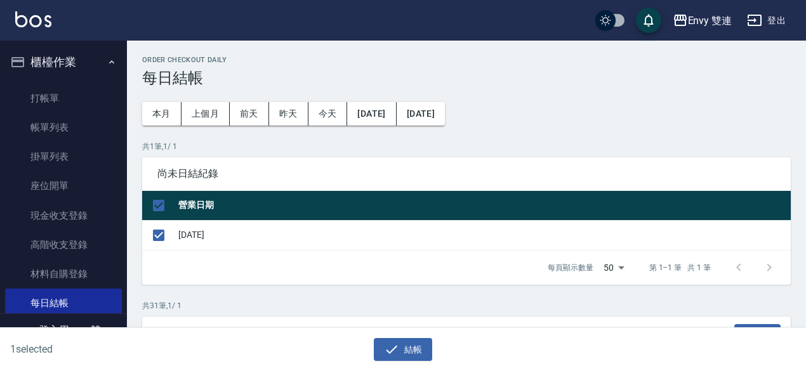
click at [374, 338] on button "結帳" at bounding box center [403, 349] width 59 height 23
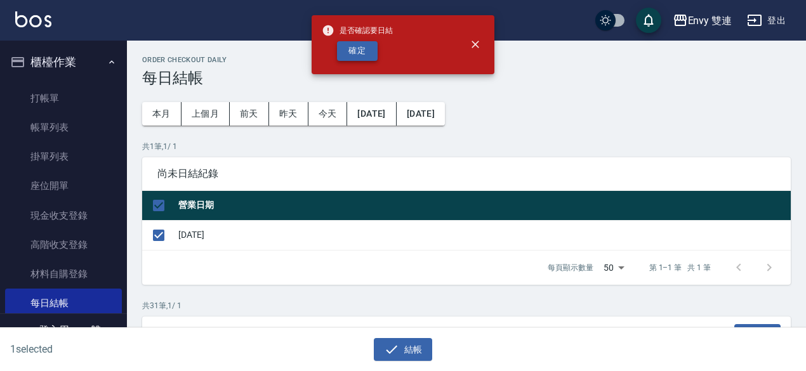
click at [371, 53] on button "確定" at bounding box center [357, 51] width 41 height 20
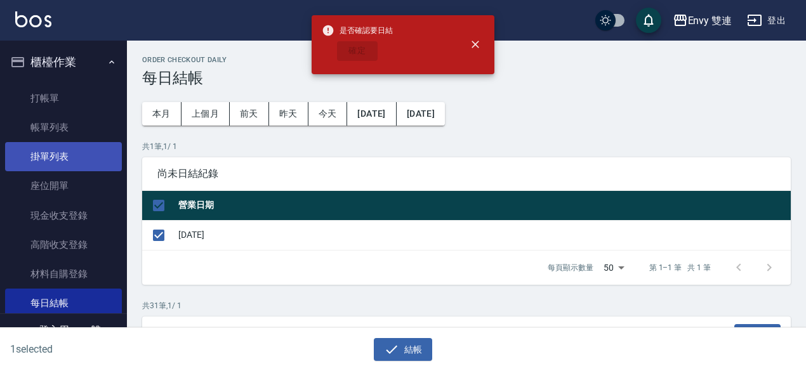
checkbox input "false"
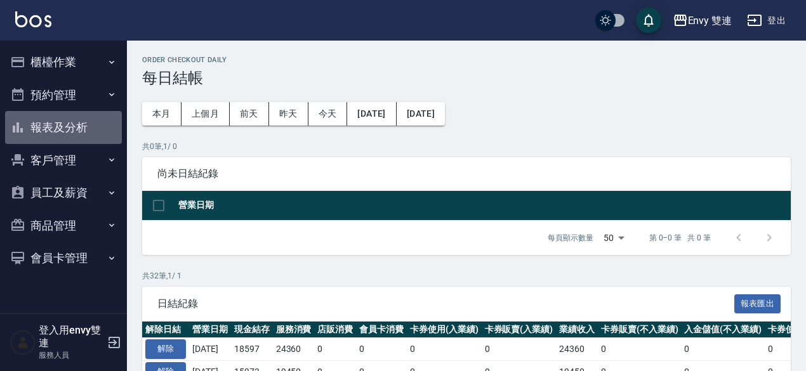
click at [81, 130] on button "報表及分析" at bounding box center [63, 127] width 117 height 33
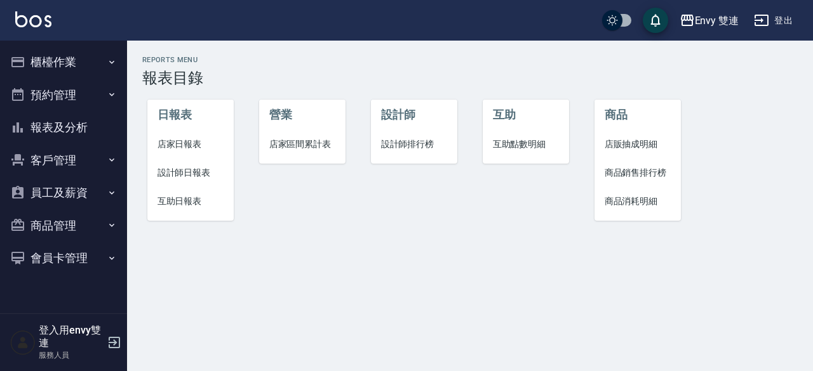
click at [194, 139] on span "店家日報表" at bounding box center [190, 144] width 67 height 13
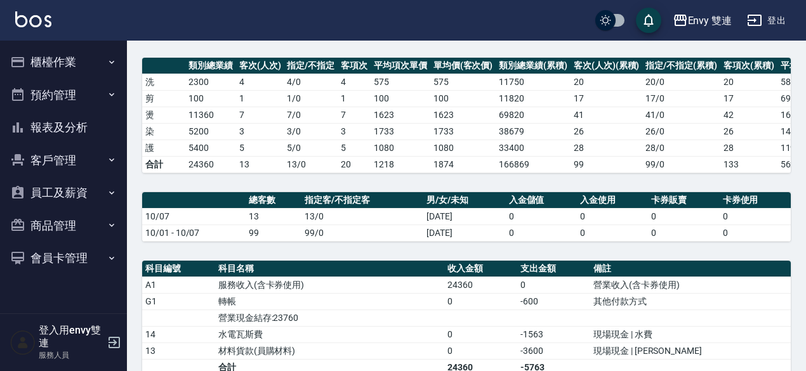
scroll to position [356, 0]
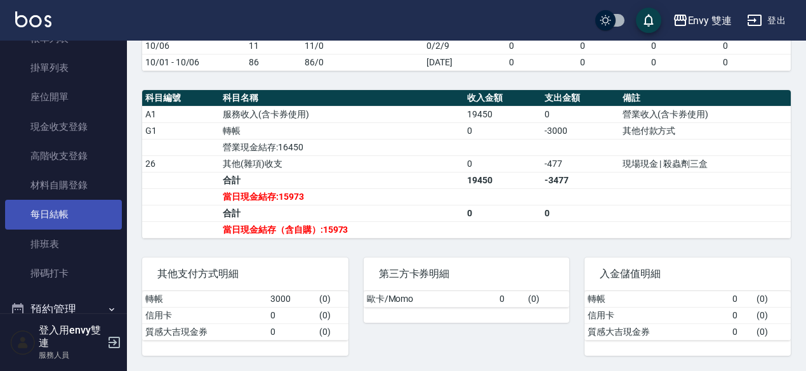
scroll to position [89, 0]
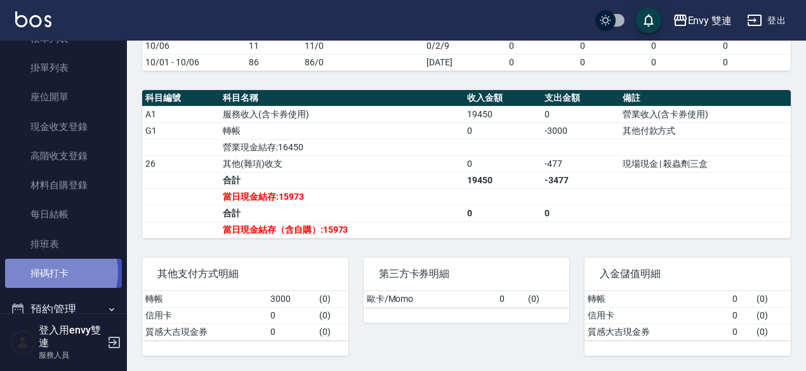
click at [46, 272] on link "掃碼打卡" at bounding box center [63, 273] width 117 height 29
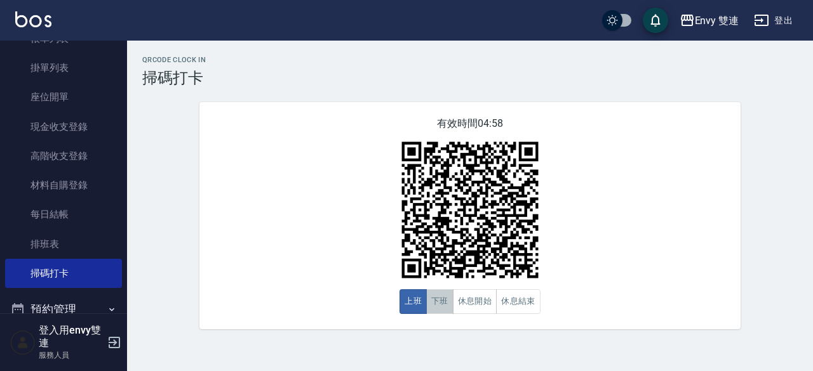
click at [444, 295] on button "下班" at bounding box center [439, 301] width 27 height 25
